Goal: Task Accomplishment & Management: Manage account settings

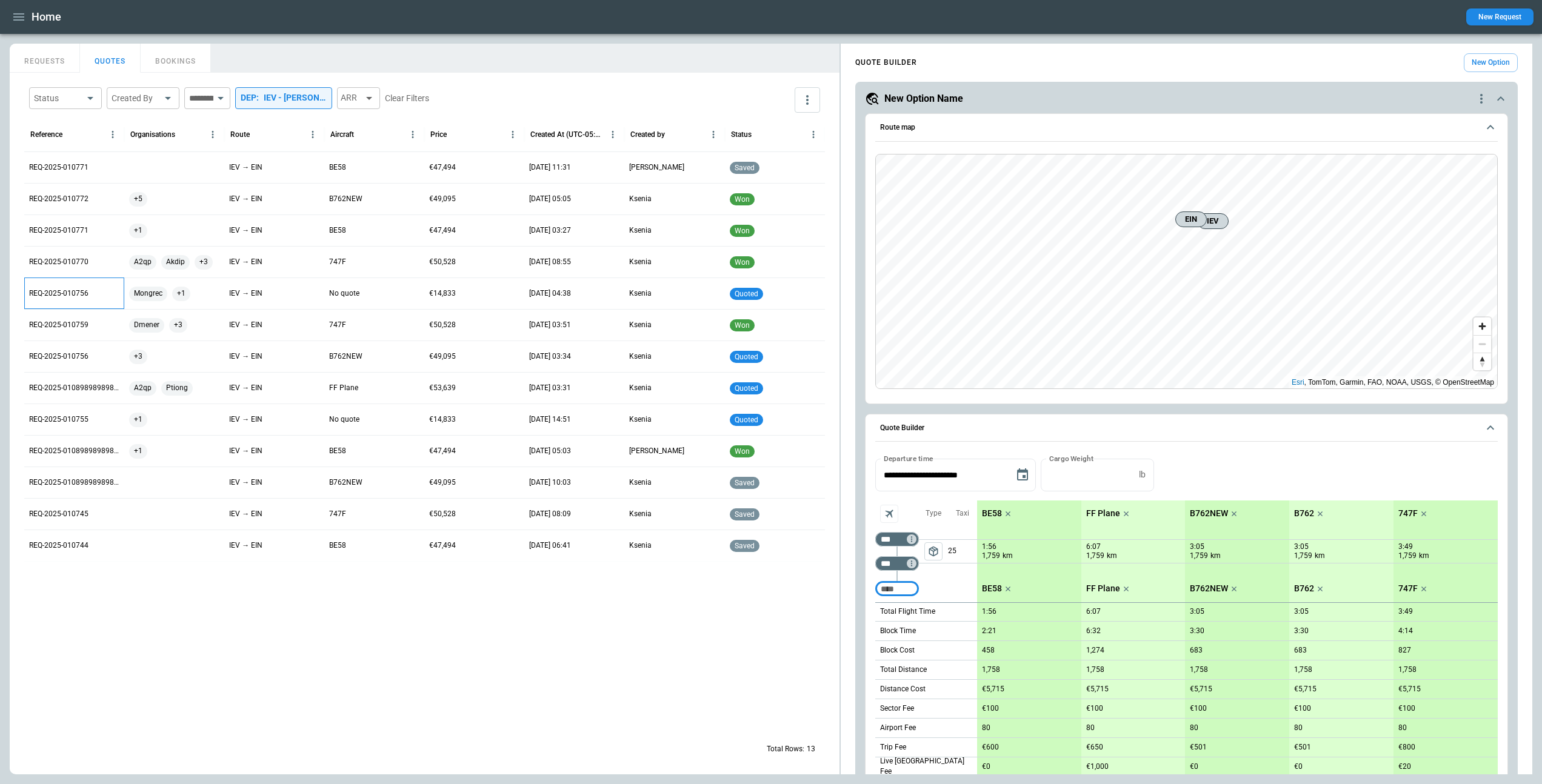
click at [65, 290] on p "REQ-2025-010756" at bounding box center [59, 293] width 59 height 11
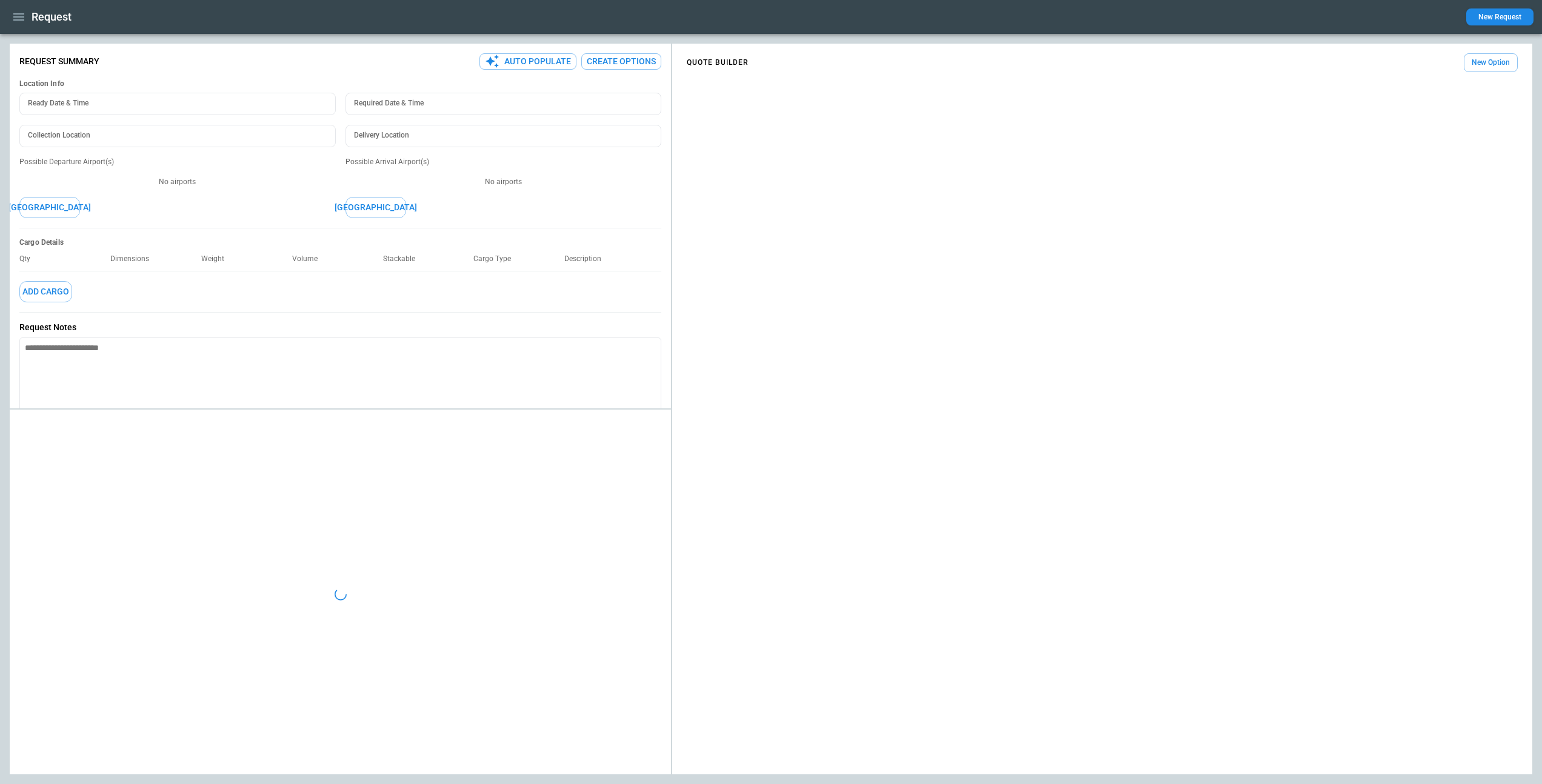
type textarea "*"
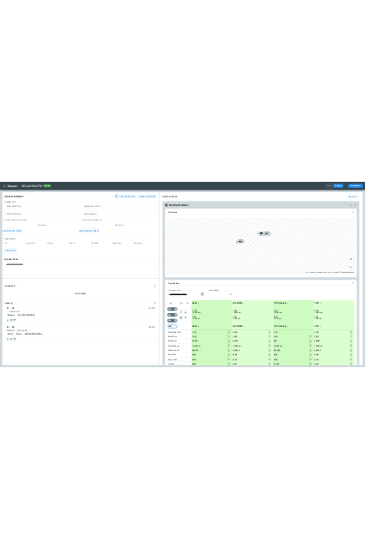
scroll to position [3, 0]
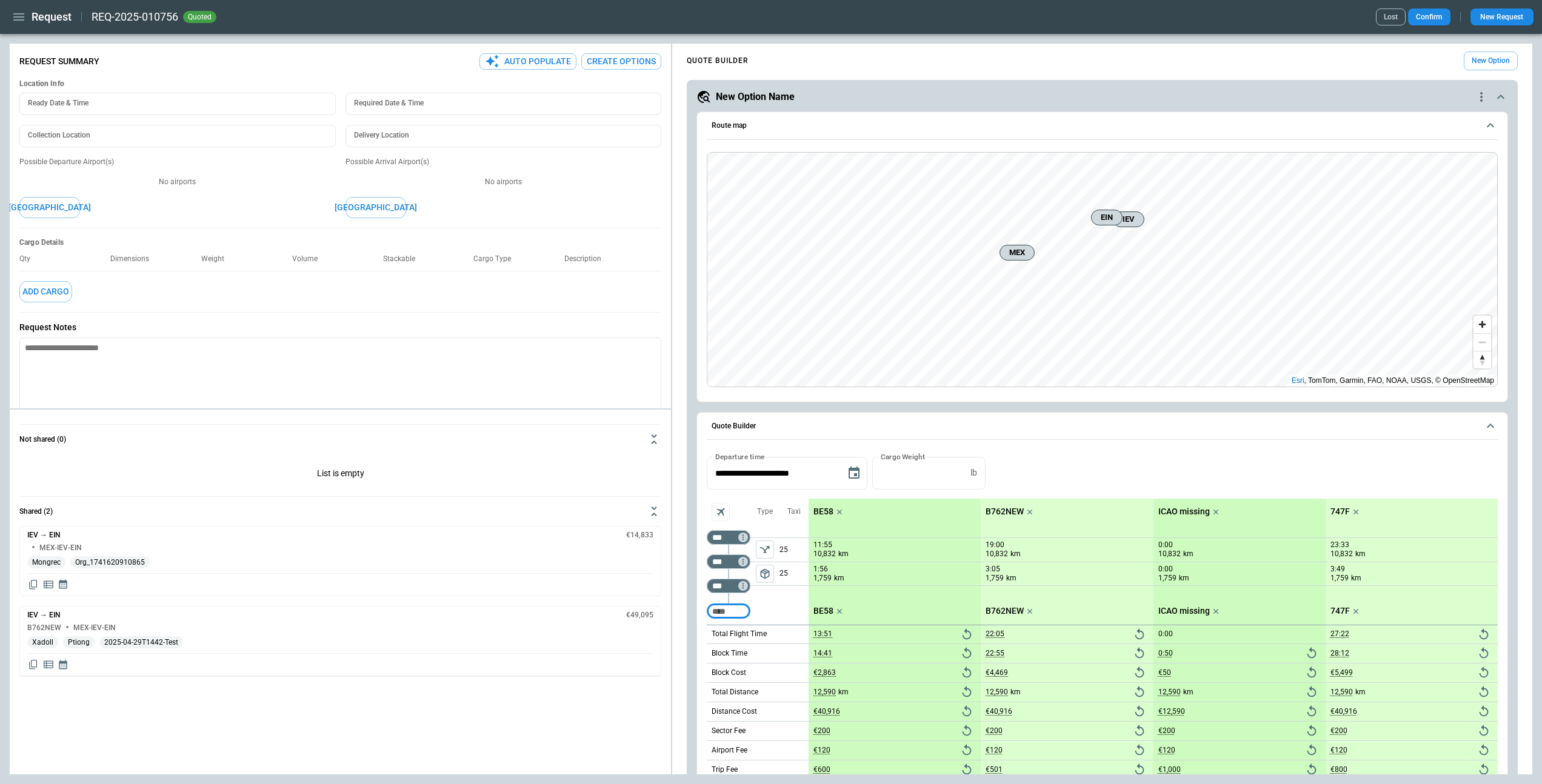
click at [1391, 18] on button "Lost" at bounding box center [1391, 17] width 30 height 17
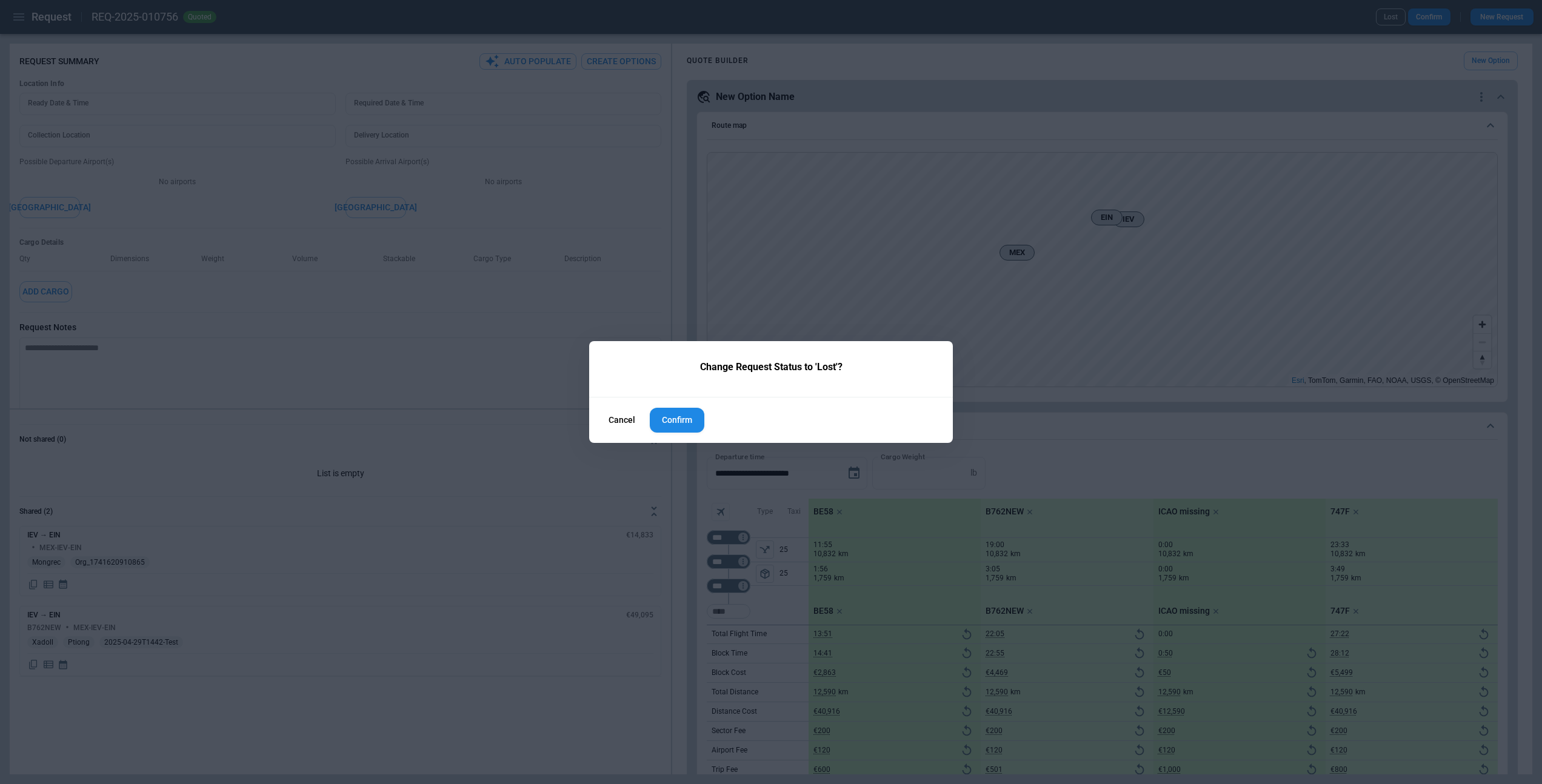
click at [630, 427] on button "Cancel" at bounding box center [622, 420] width 46 height 26
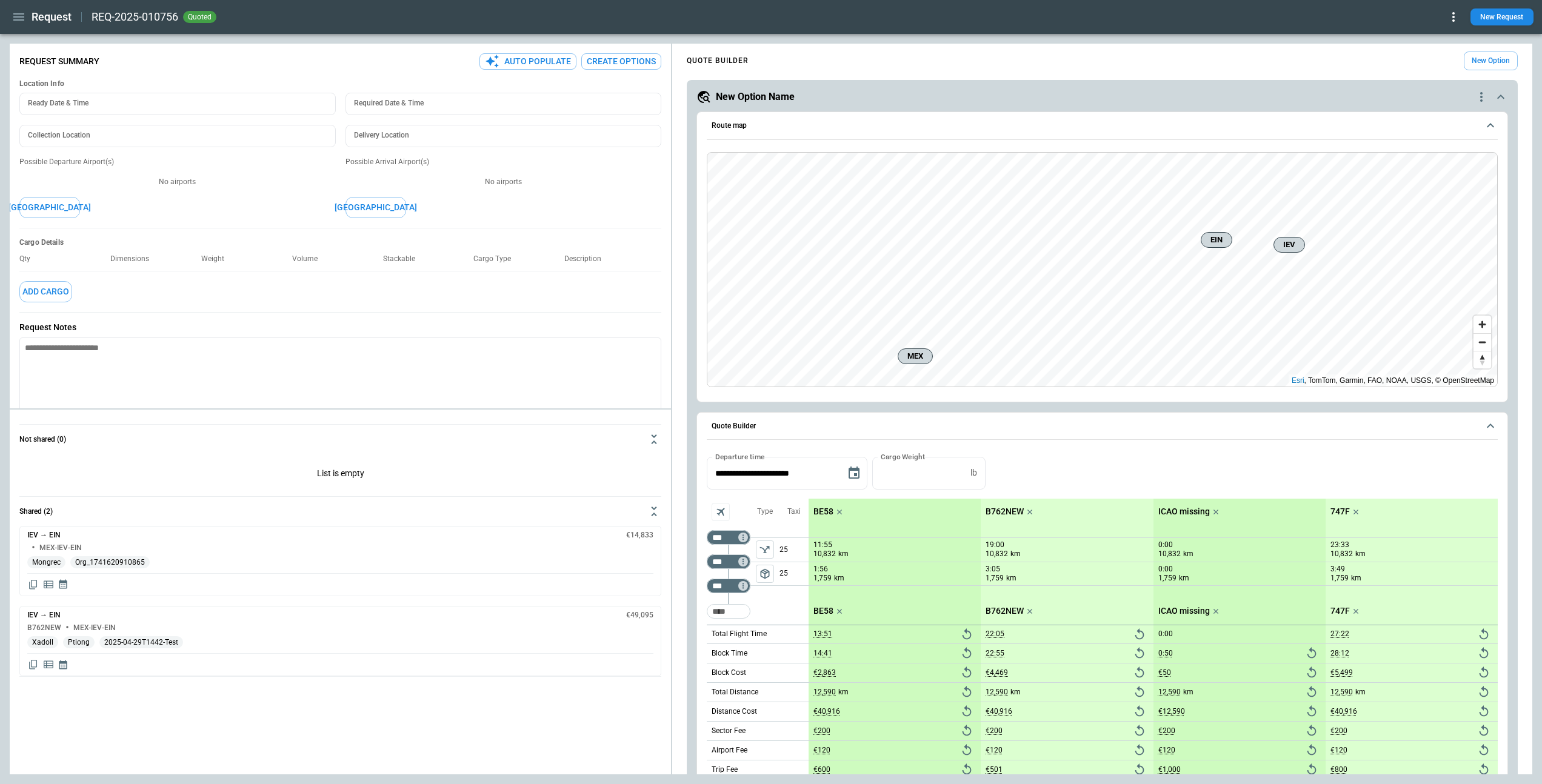
click at [1447, 15] on icon at bounding box center [1454, 17] width 15 height 15
click at [1430, 54] on button "Lost" at bounding box center [1436, 55] width 46 height 18
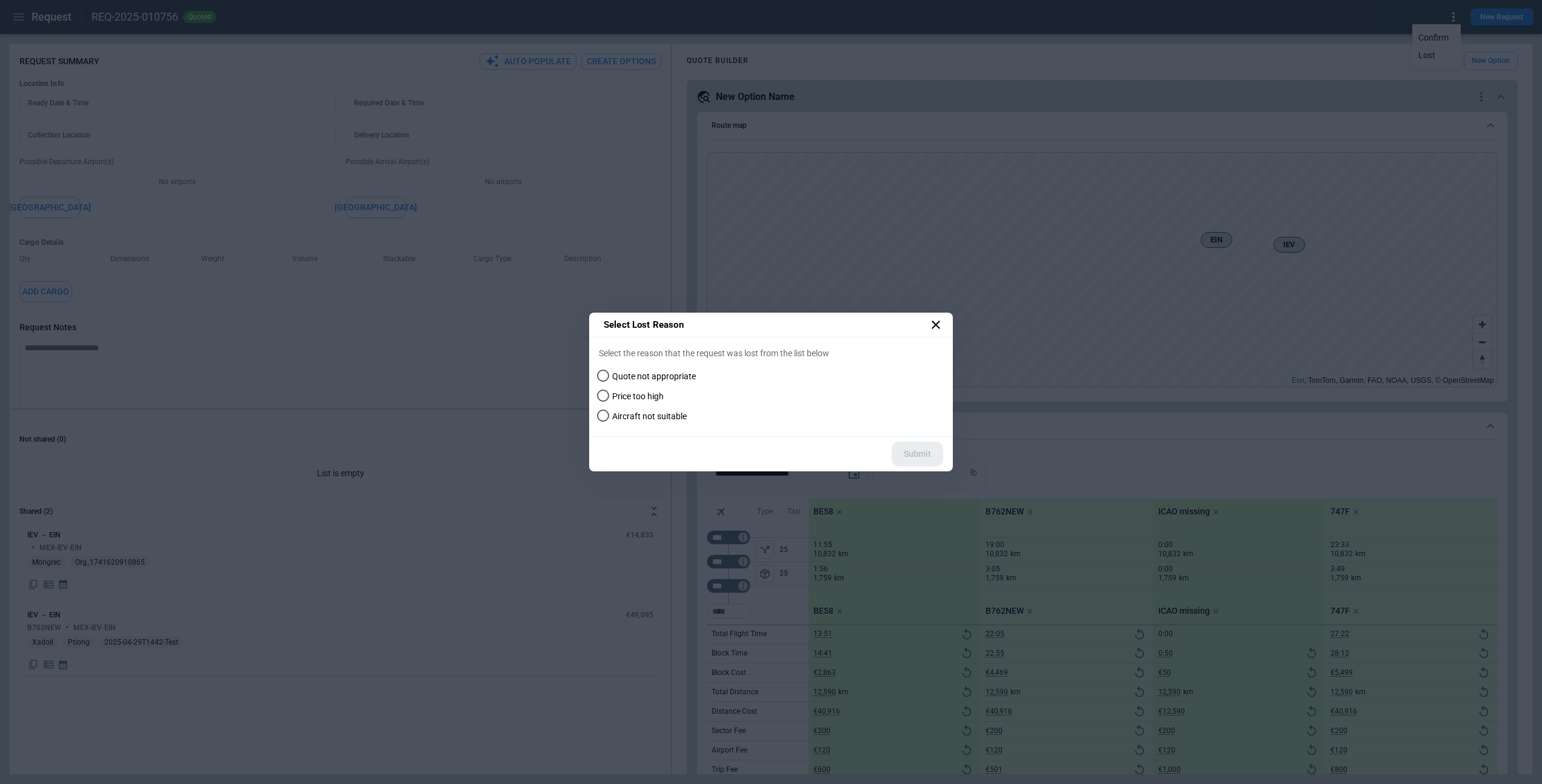
click at [692, 389] on label "Price too high" at bounding box center [763, 396] width 341 height 20
click at [681, 395] on label "Price too high" at bounding box center [763, 396] width 341 height 20
click at [681, 373] on span "Quote not appropriate" at bounding box center [654, 376] width 83 height 11
click at [932, 327] on icon at bounding box center [936, 325] width 15 height 15
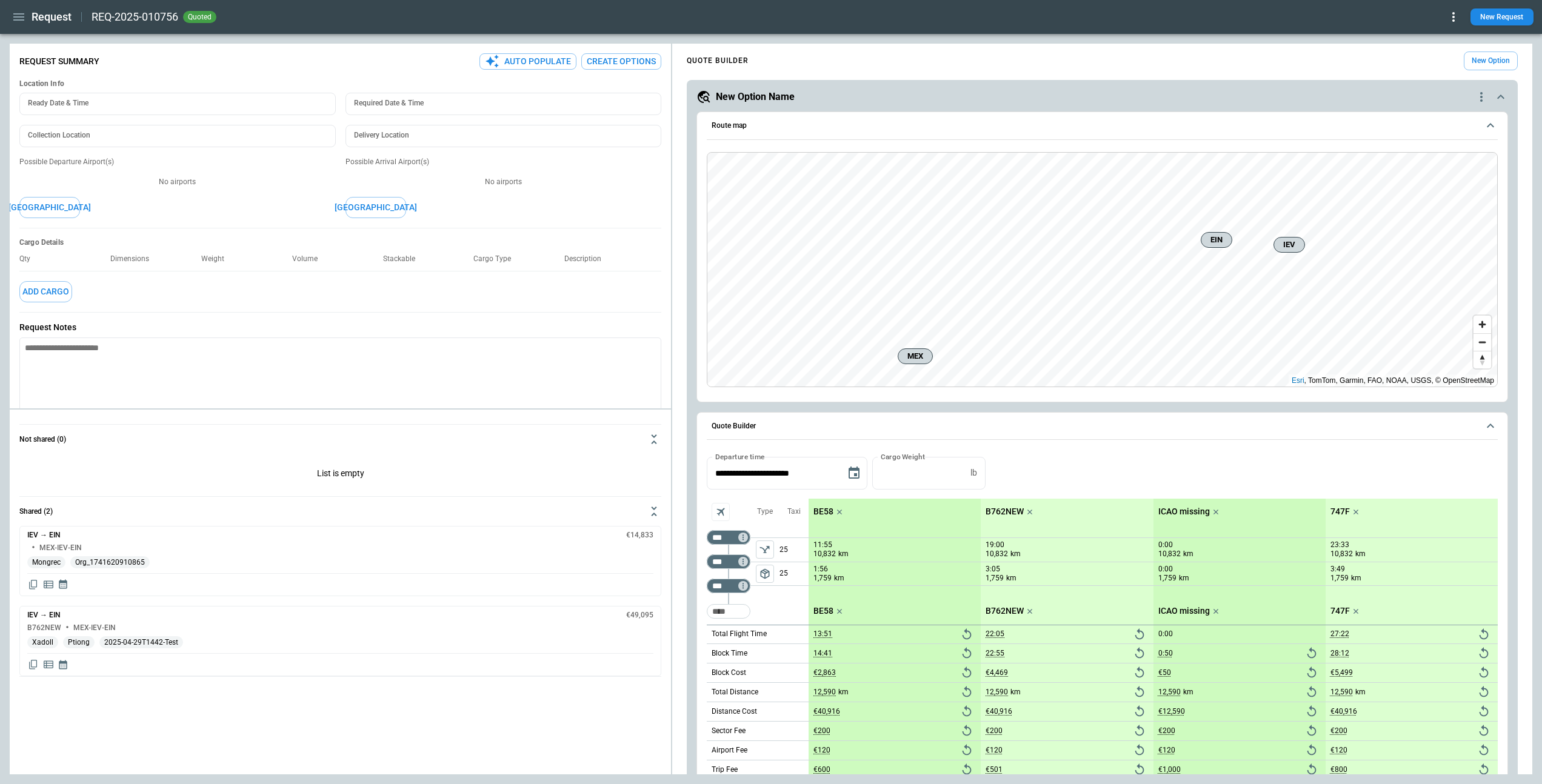
click at [1452, 20] on icon at bounding box center [1453, 17] width 2 height 10
click at [1430, 59] on button "Lost" at bounding box center [1436, 55] width 46 height 18
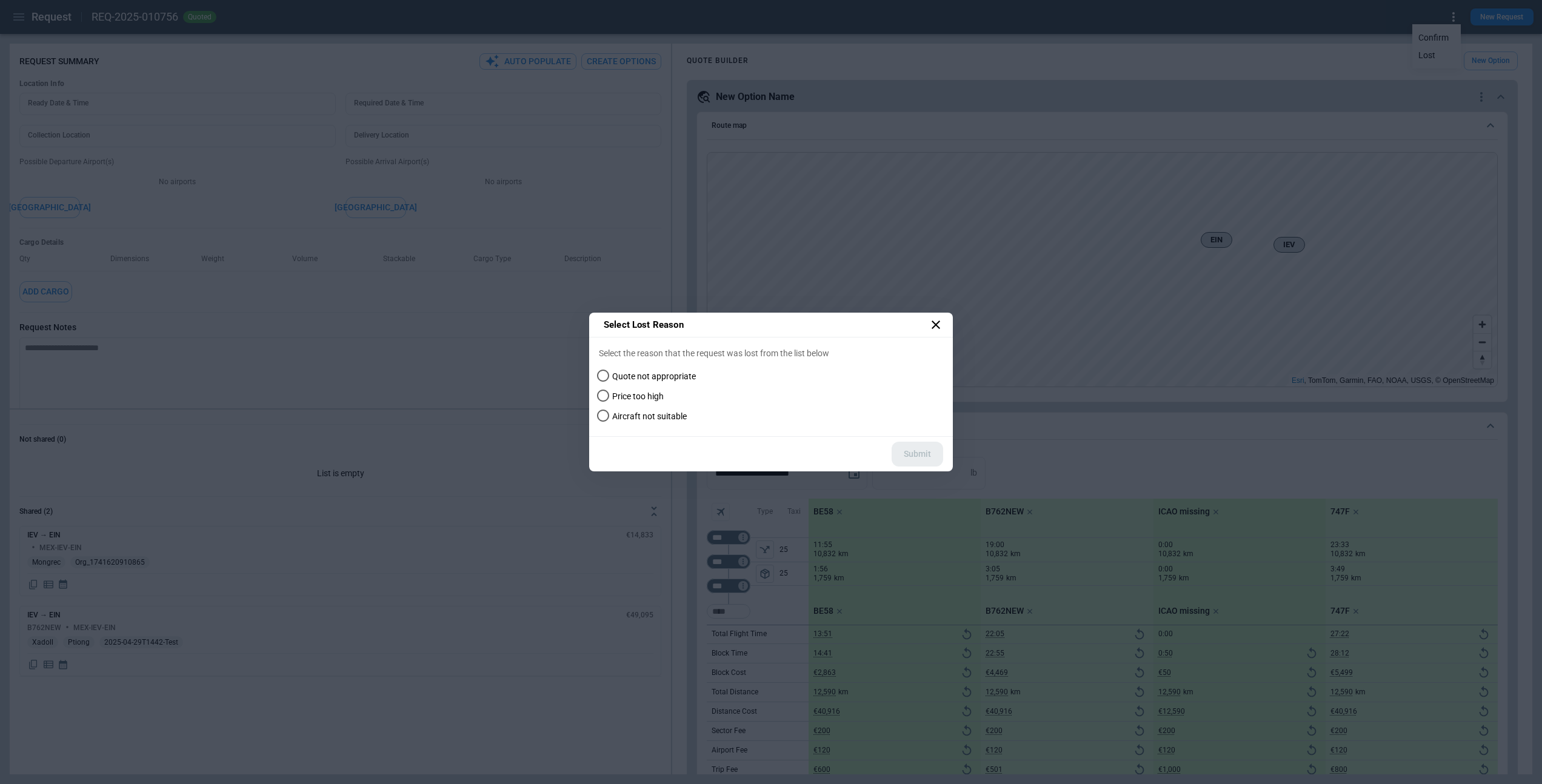
click at [938, 319] on icon at bounding box center [936, 325] width 15 height 15
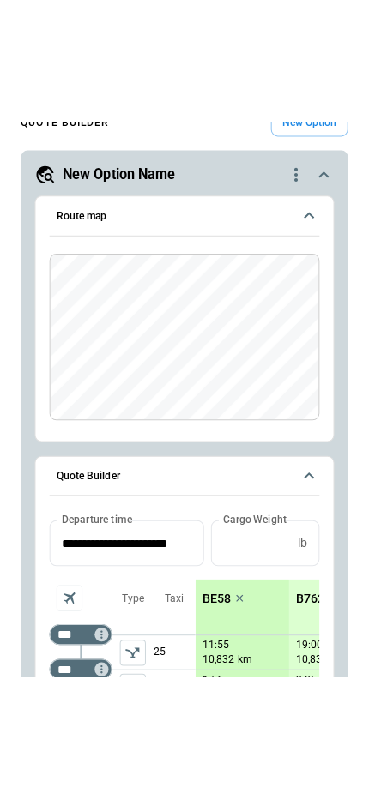
scroll to position [0, 0]
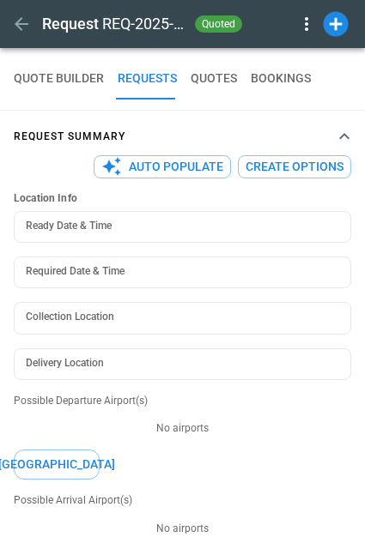
click at [48, 75] on button "QUOTE BUILDER" at bounding box center [59, 78] width 90 height 41
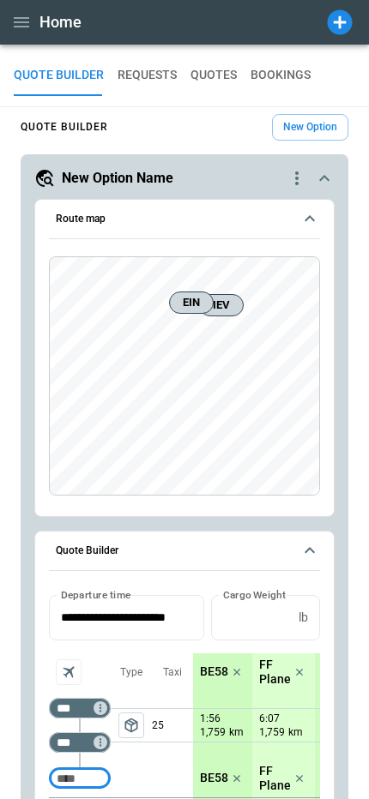
click at [20, 22] on icon "button" at bounding box center [21, 22] width 15 height 10
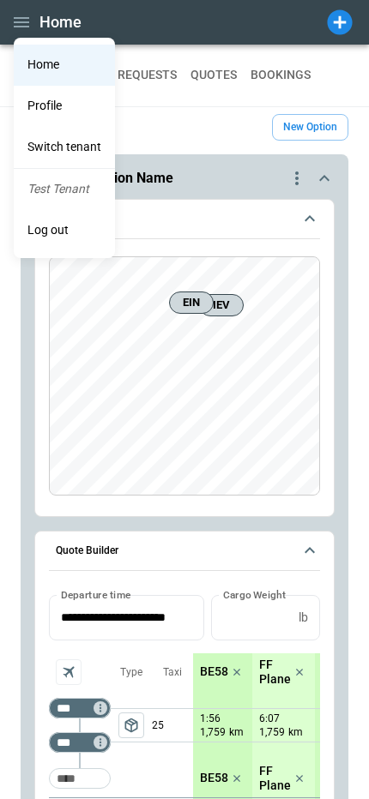
click at [51, 111] on li "Profile" at bounding box center [64, 106] width 101 height 41
